Goal: Obtain resource: Download file/media

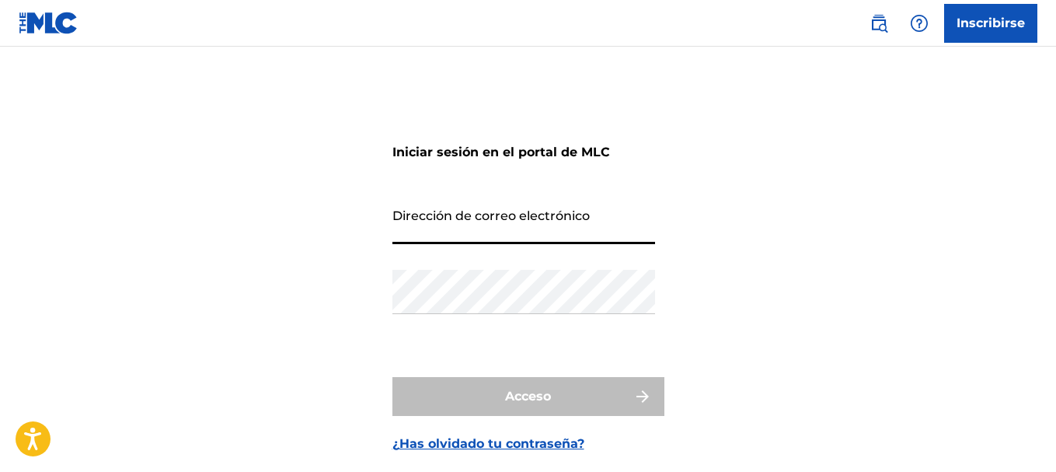
click at [438, 235] on input "Dirección de correo electrónico" at bounding box center [523, 222] width 263 height 44
type input "[EMAIL_ADDRESS][DOMAIN_NAME]"
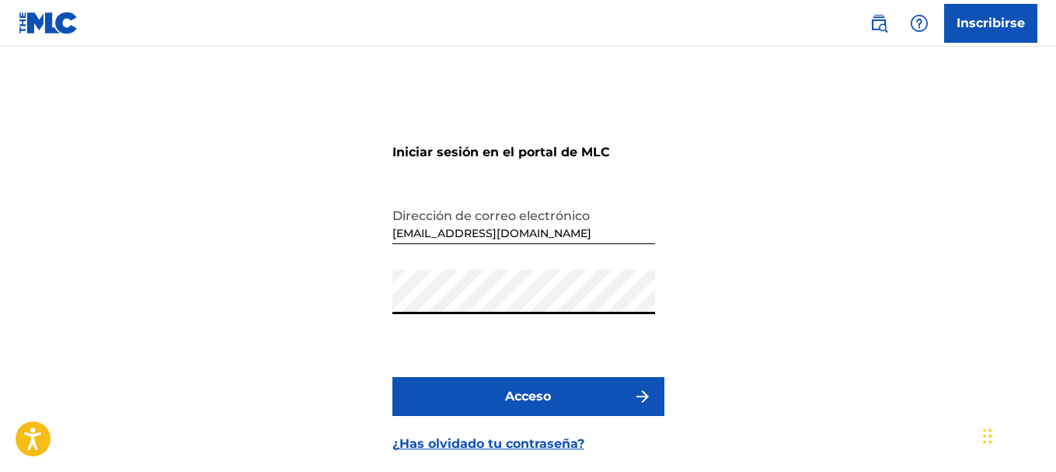
click at [392, 377] on button "Acceso" at bounding box center [528, 396] width 272 height 39
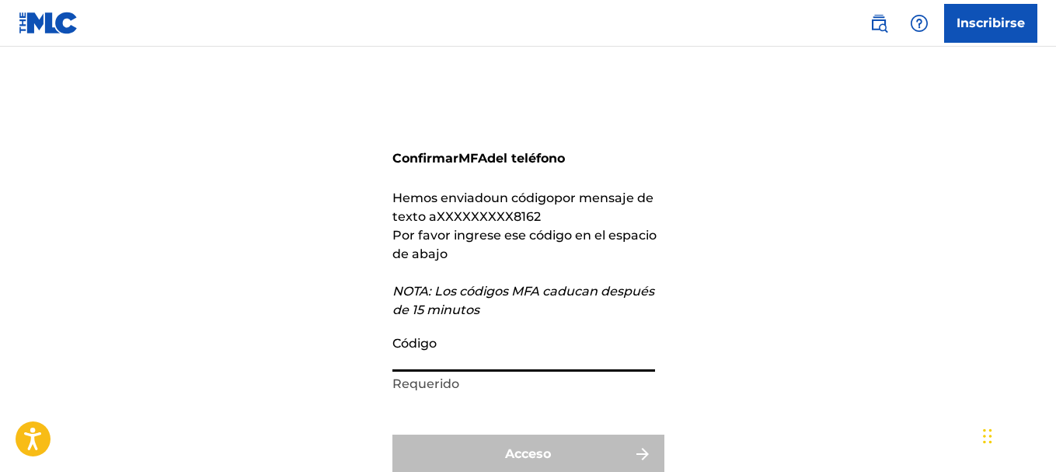
click at [580, 350] on input "Código" at bounding box center [523, 349] width 263 height 44
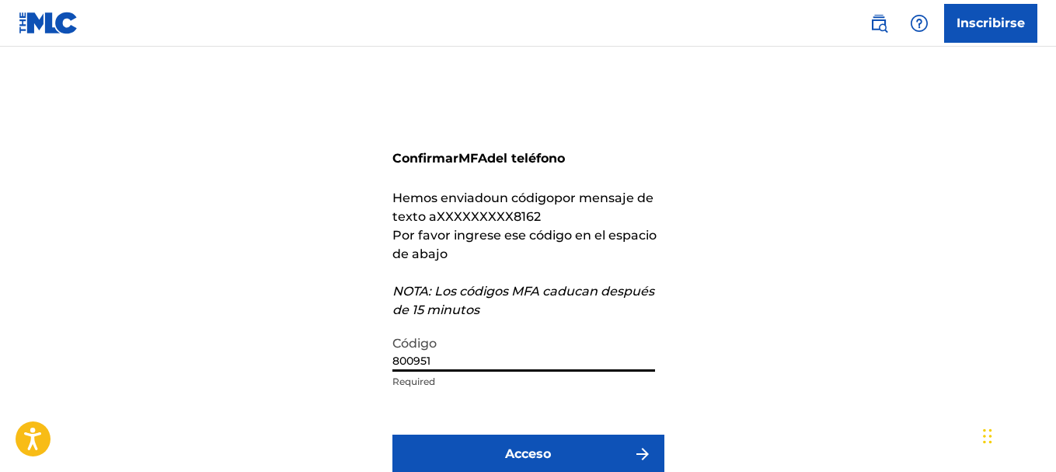
type input "800951"
click at [392, 434] on button "Acceso" at bounding box center [528, 453] width 272 height 39
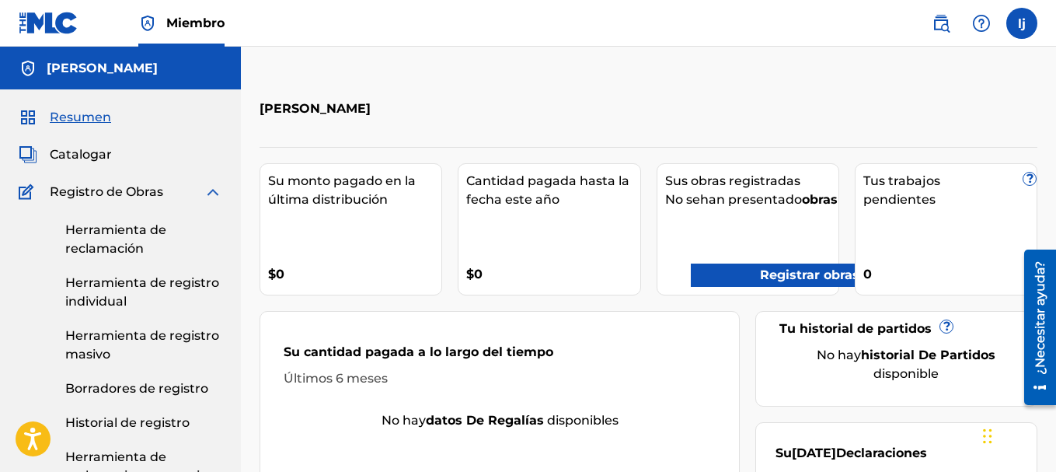
click at [128, 232] on font "Herramienta de reclamación" at bounding box center [115, 238] width 101 height 33
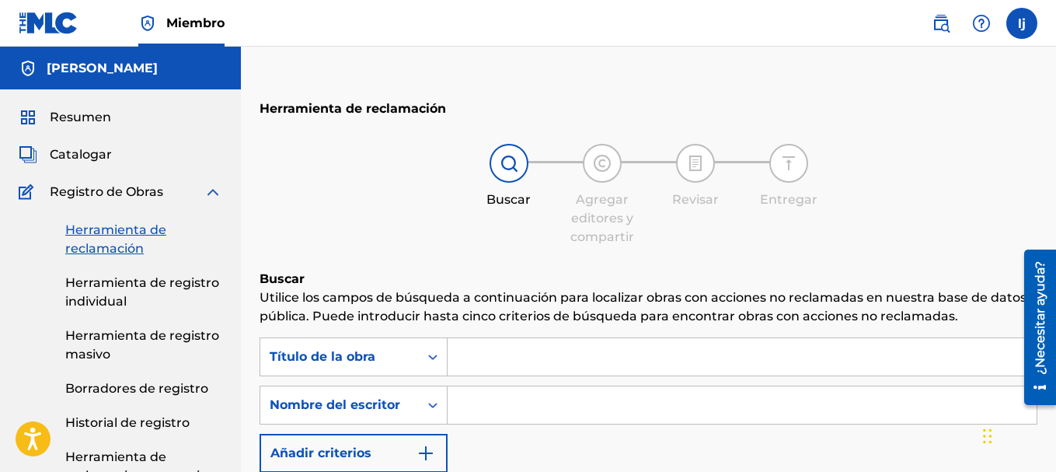
click at [477, 402] on input "Formulario de búsqueda" at bounding box center [741, 404] width 589 height 37
type input "[PERSON_NAME]"
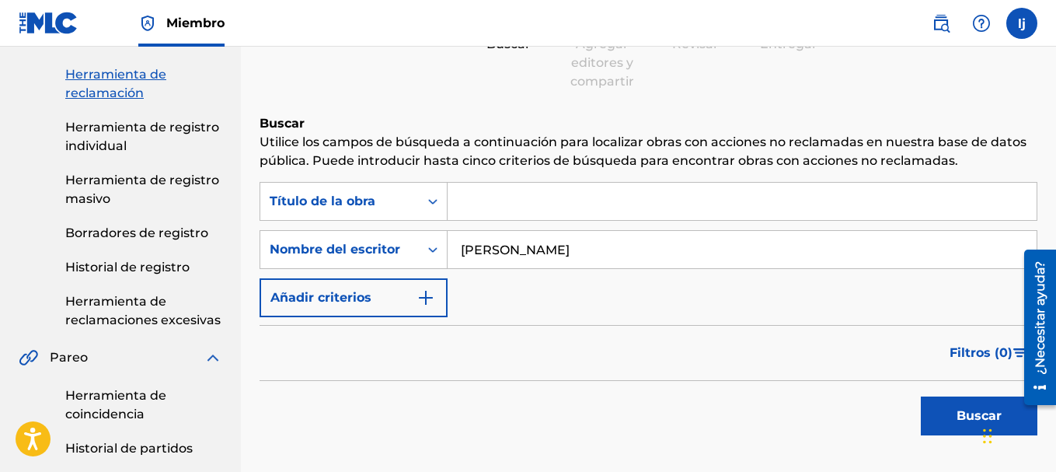
click at [968, 420] on font "Buscar" at bounding box center [978, 415] width 45 height 15
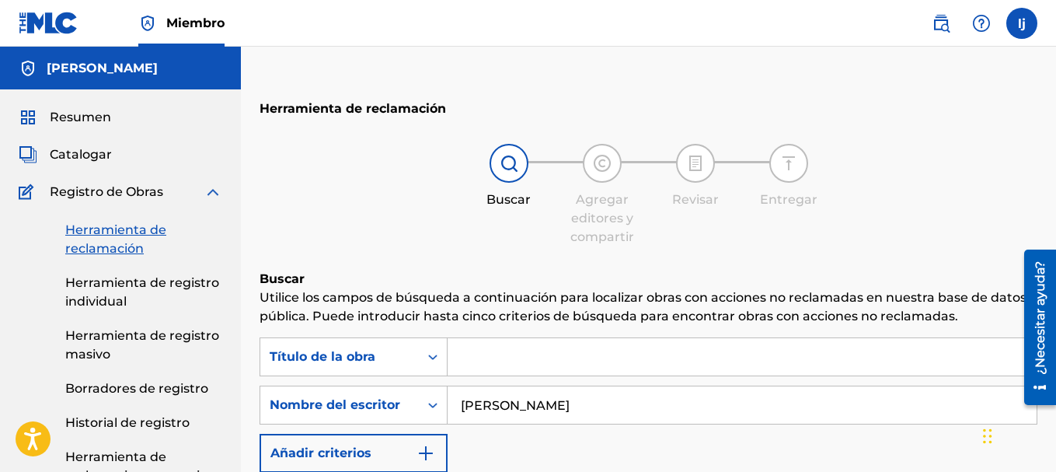
scroll to position [78, 0]
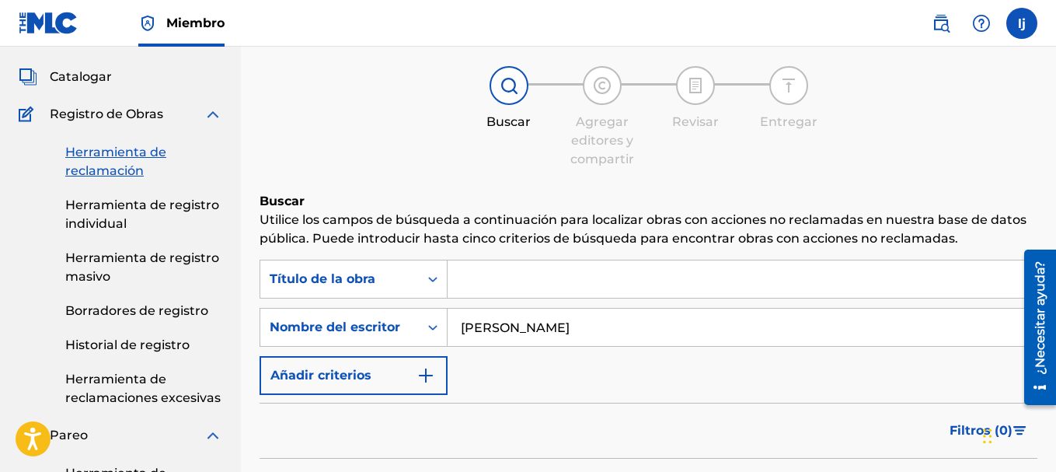
click at [103, 218] on font "Herramienta de registro individual" at bounding box center [142, 213] width 154 height 33
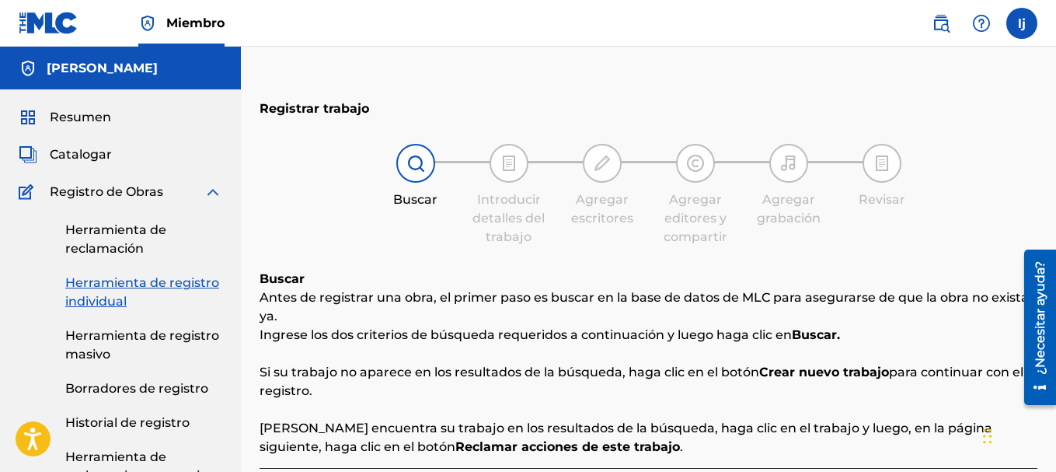
click at [71, 340] on font "Herramienta de registro masivo" at bounding box center [142, 344] width 154 height 33
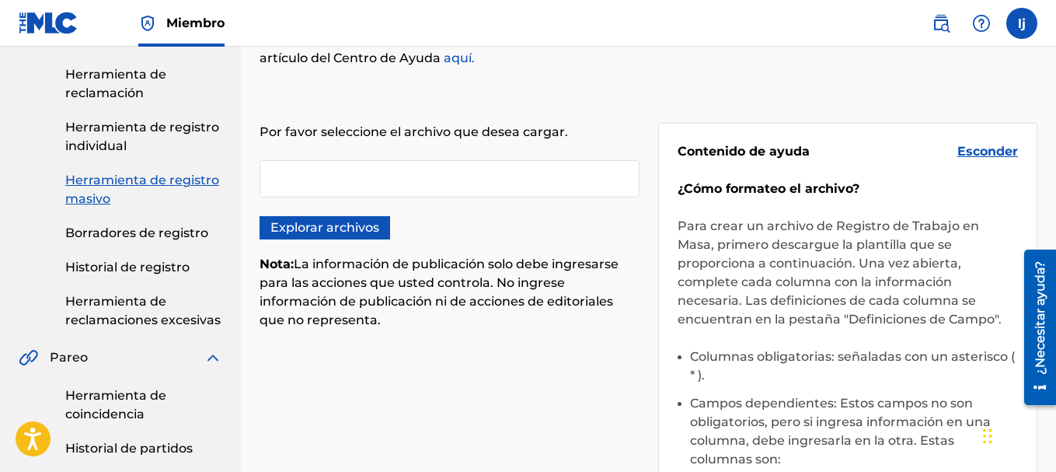
scroll to position [466, 0]
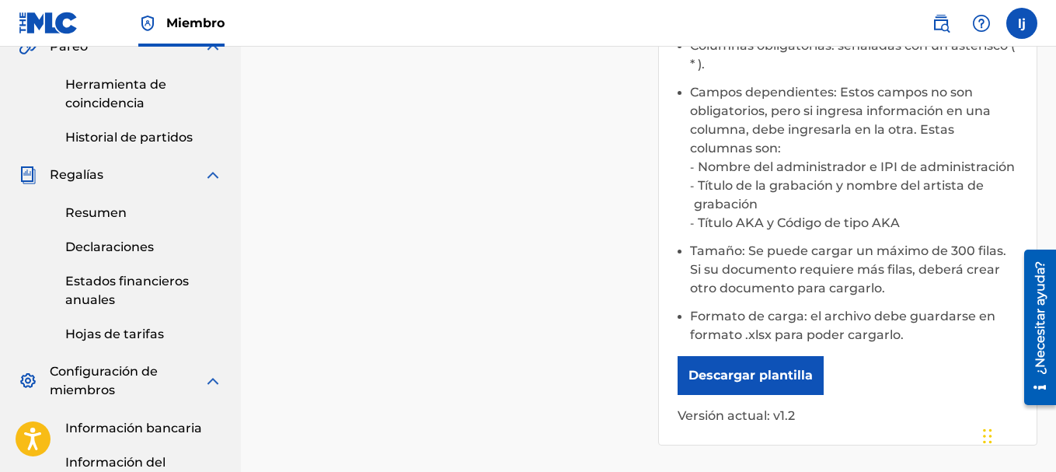
click at [763, 371] on font "Descargar plantilla" at bounding box center [750, 374] width 124 height 15
